Goal: Information Seeking & Learning: Learn about a topic

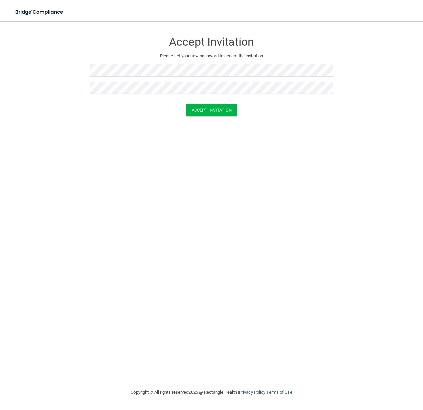
click at [174, 208] on div "Accept Invitation Please set your new password to accept the invitation Accept …" at bounding box center [211, 205] width 396 height 354
click at [204, 110] on button "Accept Invitation" at bounding box center [211, 110] width 51 height 12
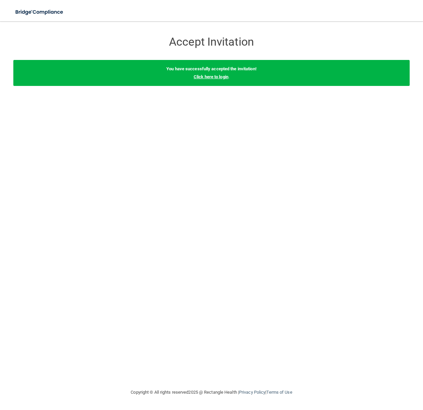
click at [202, 79] on link "Click here to login" at bounding box center [210, 76] width 35 height 5
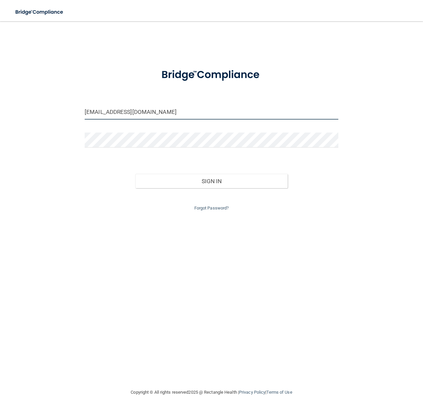
click at [141, 113] on input "[EMAIL_ADDRESS][DOMAIN_NAME]" at bounding box center [211, 112] width 253 height 15
drag, startPoint x: 180, startPoint y: 110, endPoint x: 97, endPoint y: 110, distance: 83.6
click at [97, 110] on input "[EMAIL_ADDRESS][DOMAIN_NAME]" at bounding box center [211, 112] width 253 height 15
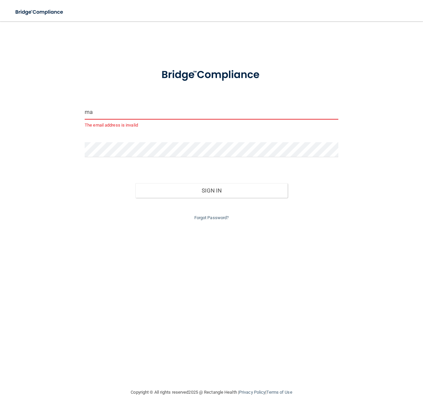
type input "m"
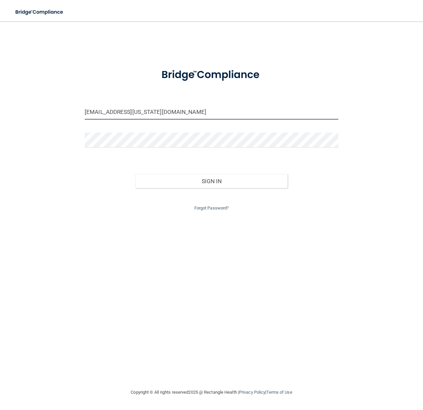
type input "[EMAIL_ADDRESS][US_STATE][DOMAIN_NAME]"
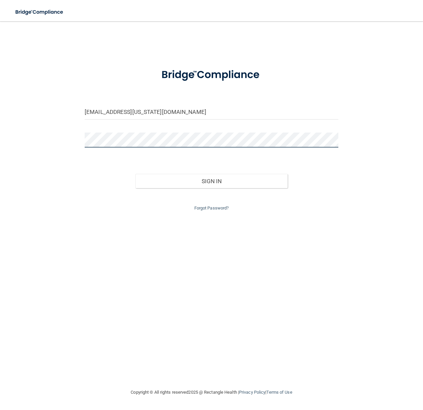
click at [135, 174] on button "Sign In" at bounding box center [211, 181] width 152 height 15
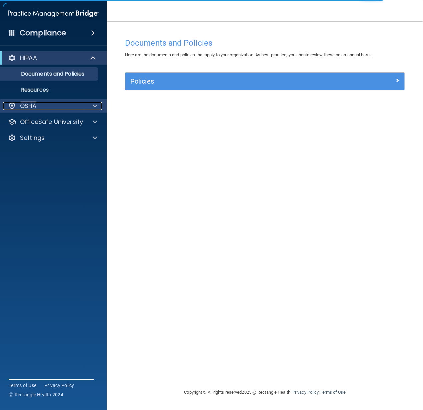
click at [73, 104] on div "OSHA" at bounding box center [44, 106] width 83 height 8
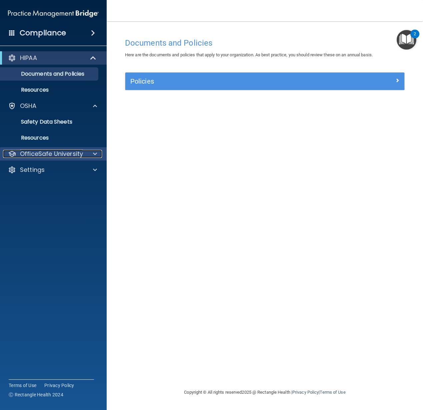
click at [66, 150] on p "OfficeSafe University" at bounding box center [51, 154] width 63 height 8
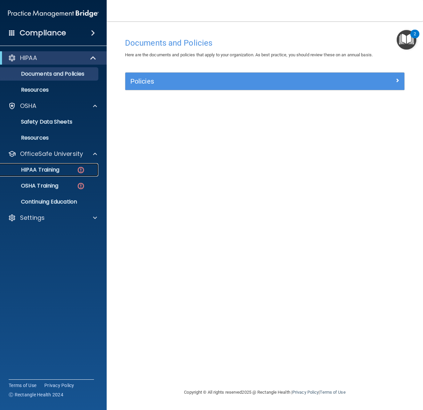
click at [53, 170] on p "HIPAA Training" at bounding box center [31, 169] width 55 height 7
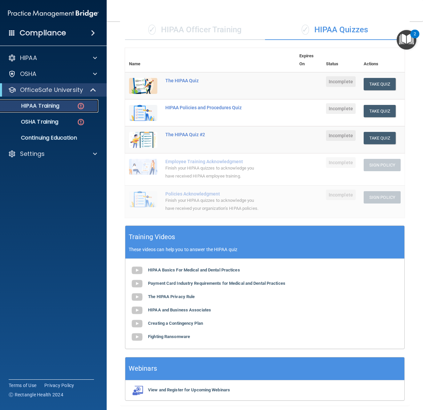
scroll to position [83, 0]
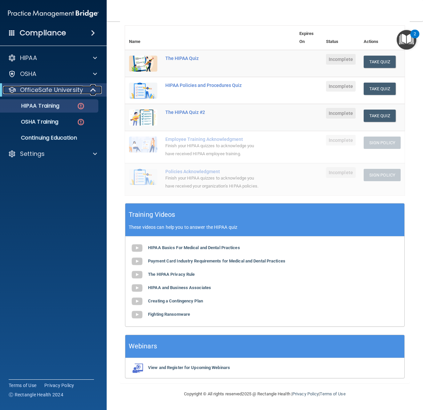
click at [65, 88] on p "OfficeSafe University" at bounding box center [51, 90] width 63 height 8
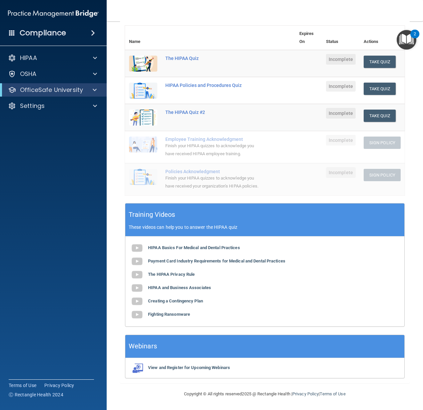
click at [415, 38] on div "2" at bounding box center [414, 38] width 2 height 9
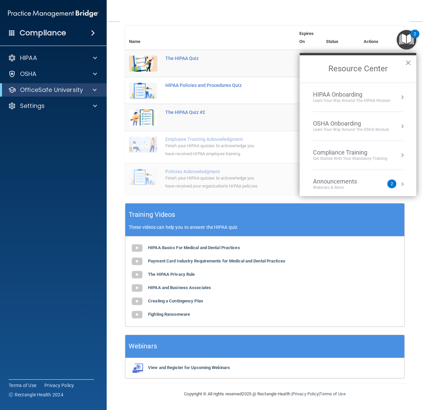
click at [410, 41] on img "Open Resource Center, 2 new notifications" at bounding box center [406, 40] width 20 height 20
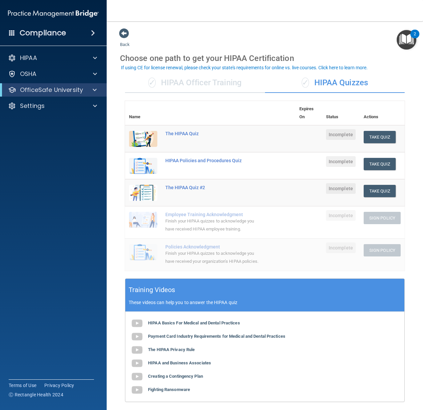
scroll to position [15, 0]
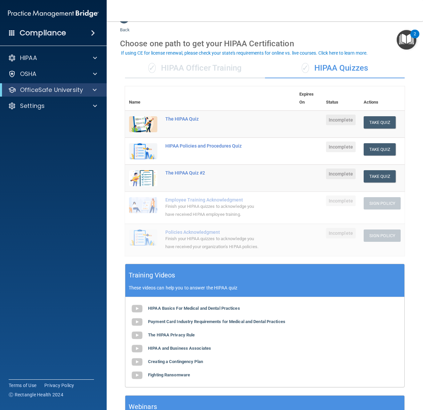
click at [180, 70] on div "✓ HIPAA Officer Training" at bounding box center [195, 68] width 140 height 20
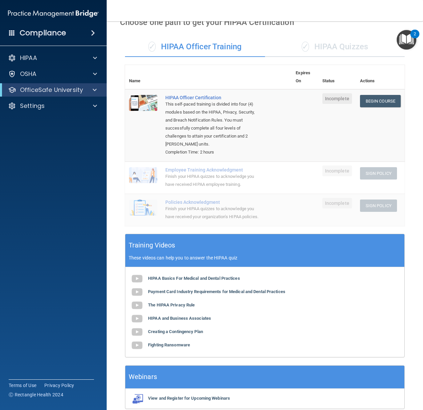
scroll to position [0, 0]
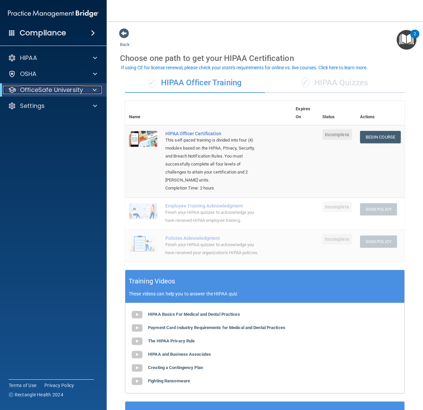
click at [87, 91] on div at bounding box center [93, 90] width 16 height 8
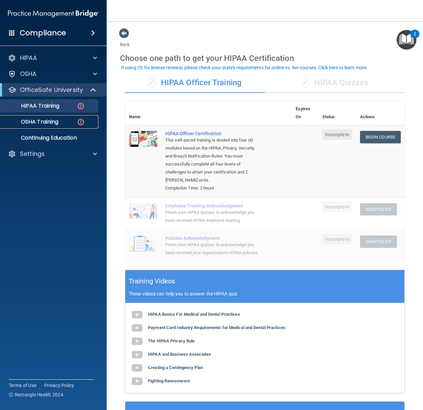
click at [35, 127] on link "OSHA Training" at bounding box center [45, 121] width 105 height 13
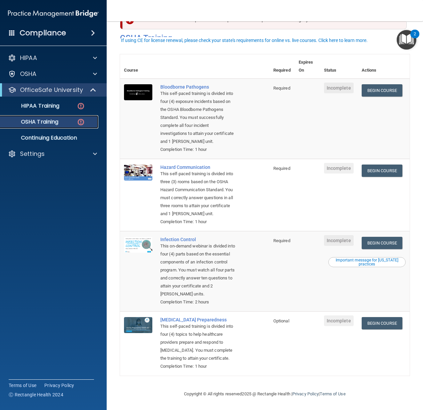
scroll to position [31, 0]
click at [64, 108] on div "HIPAA Training" at bounding box center [49, 106] width 91 height 7
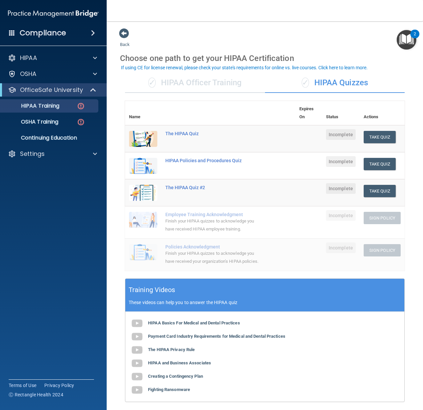
click at [191, 86] on div "✓ HIPAA Officer Training" at bounding box center [195, 83] width 140 height 20
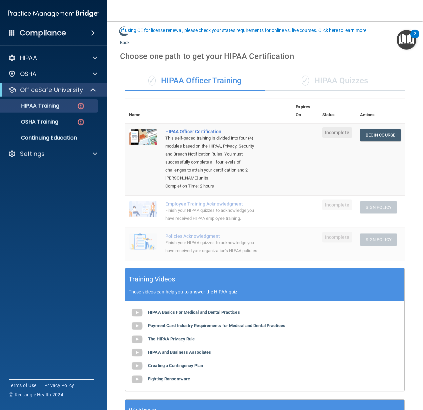
scroll to position [75, 0]
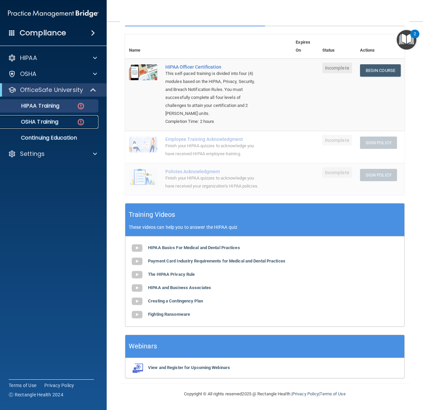
click at [20, 121] on p "OSHA Training" at bounding box center [31, 122] width 54 height 7
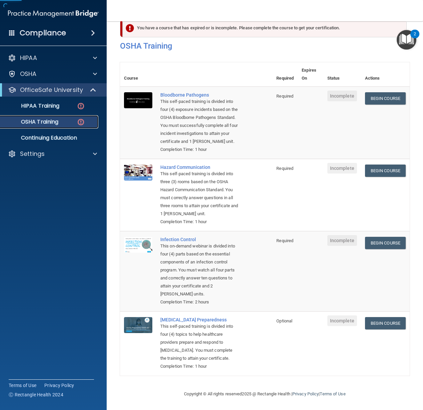
scroll to position [31, 0]
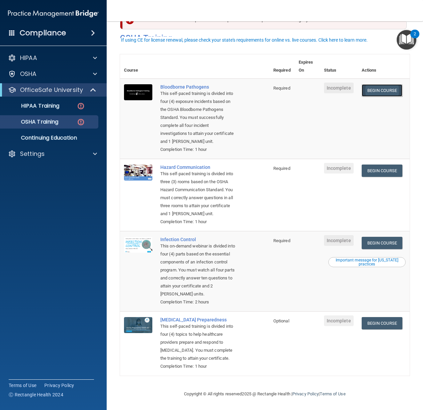
click at [371, 84] on link "Begin Course" at bounding box center [381, 90] width 41 height 12
click at [38, 109] on p "HIPAA Training" at bounding box center [31, 106] width 55 height 7
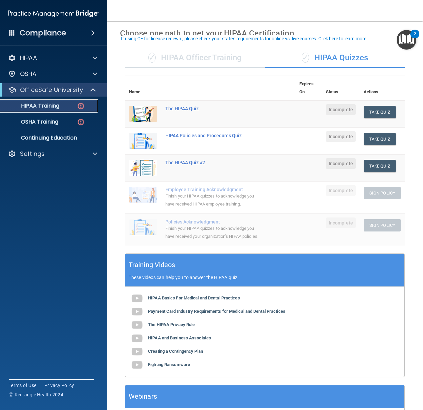
scroll to position [29, 0]
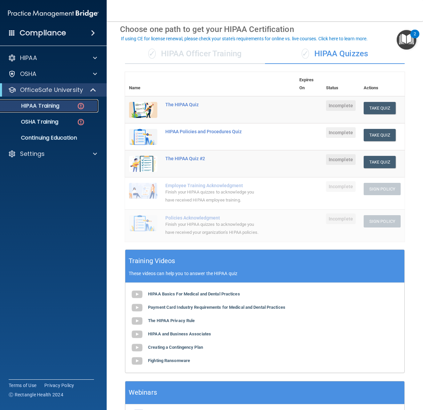
click at [65, 107] on div "HIPAA Training" at bounding box center [49, 106] width 91 height 7
click at [46, 122] on p "OSHA Training" at bounding box center [31, 122] width 54 height 7
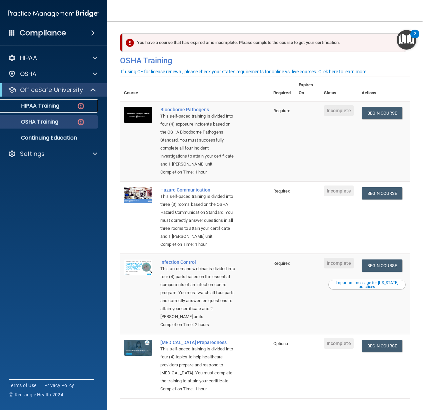
click at [38, 111] on link "HIPAA Training" at bounding box center [45, 105] width 105 height 13
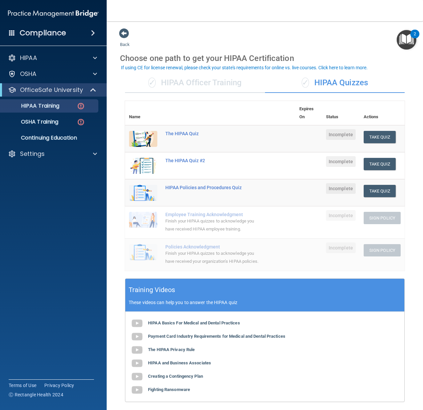
click at [163, 81] on div "✓ HIPAA Officer Training" at bounding box center [195, 83] width 140 height 20
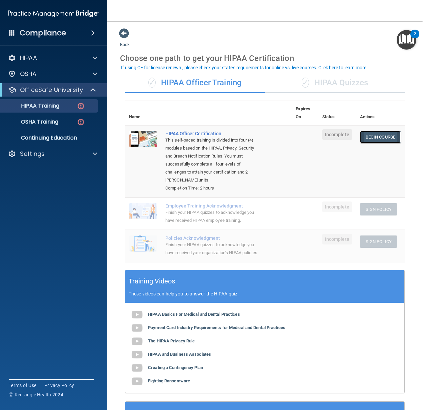
click at [380, 139] on link "Begin Course" at bounding box center [380, 137] width 41 height 12
click at [307, 81] on div "✓ HIPAA Quizzes" at bounding box center [335, 83] width 140 height 20
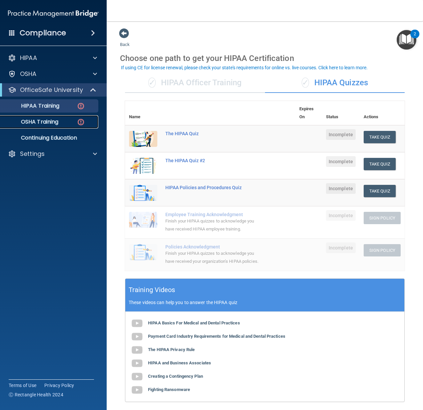
click at [32, 125] on p "OSHA Training" at bounding box center [31, 122] width 54 height 7
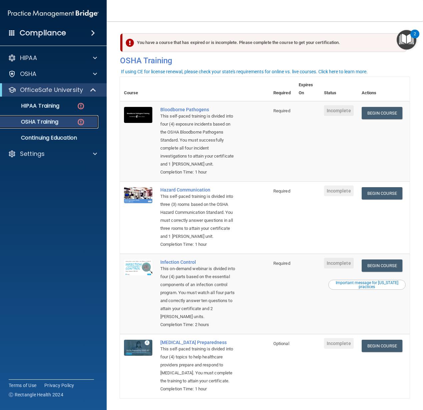
scroll to position [31, 0]
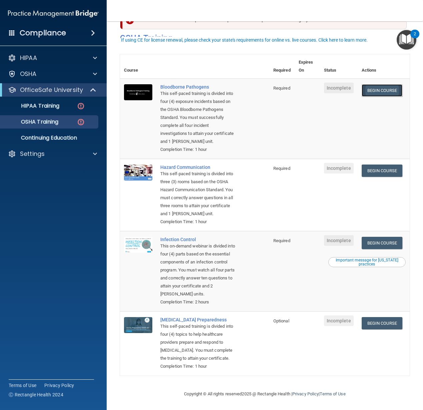
click at [388, 85] on link "Begin Course" at bounding box center [381, 90] width 41 height 12
